Goal: Transaction & Acquisition: Purchase product/service

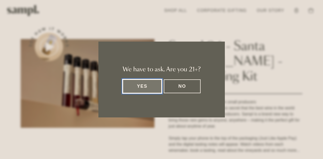
click at [141, 88] on button "Yes" at bounding box center [142, 87] width 39 height 14
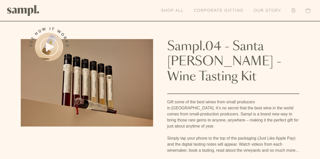
click at [171, 11] on link "Shop All" at bounding box center [172, 10] width 28 height 11
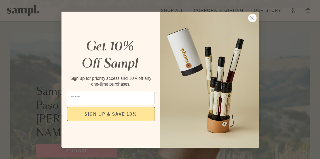
scroll to position [412, 0]
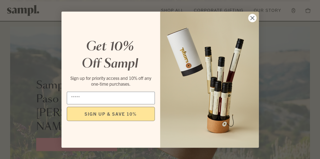
click at [254, 20] on circle "Close dialog" at bounding box center [252, 18] width 8 height 8
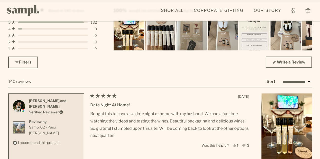
scroll to position [1364, 0]
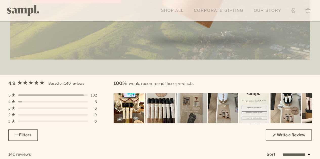
click at [217, 13] on link "Corporate Gifting" at bounding box center [218, 10] width 55 height 11
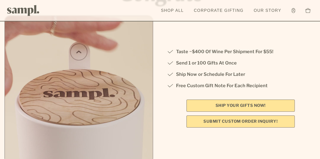
scroll to position [93, 0]
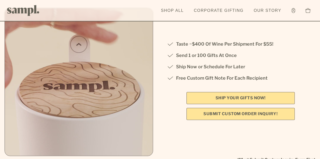
click at [215, 98] on link "SHIP YOUR GIFTS NOW!" at bounding box center [240, 98] width 108 height 12
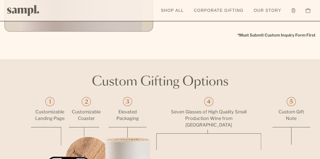
scroll to position [330, 0]
